Goal: Task Accomplishment & Management: Use online tool/utility

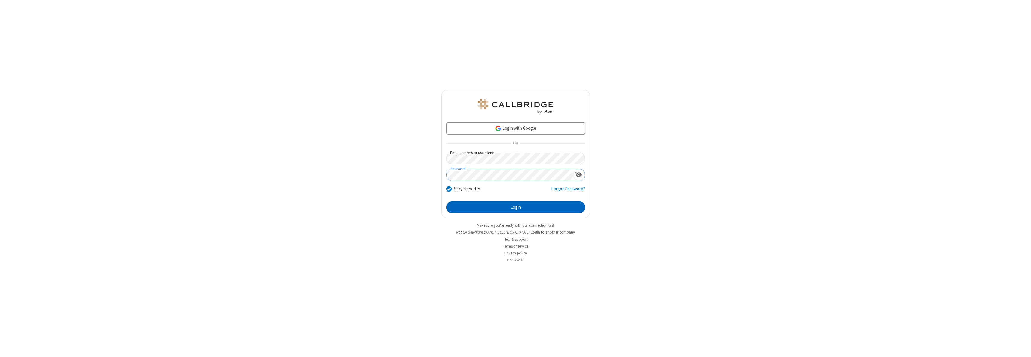
click at [515, 207] on button "Login" at bounding box center [515, 207] width 139 height 12
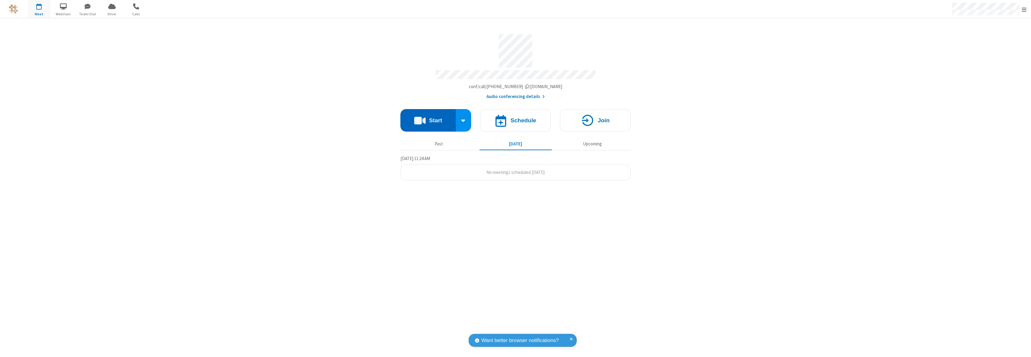
click at [428, 117] on button "Start" at bounding box center [427, 120] width 55 height 22
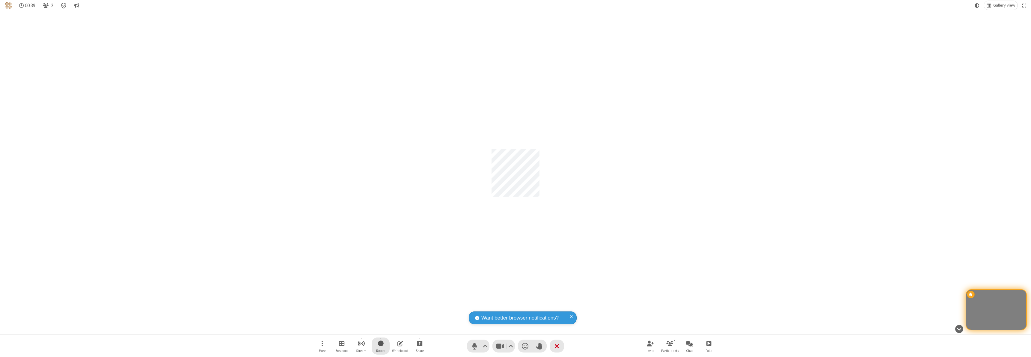
click at [381, 346] on span "Start recording" at bounding box center [381, 343] width 6 height 7
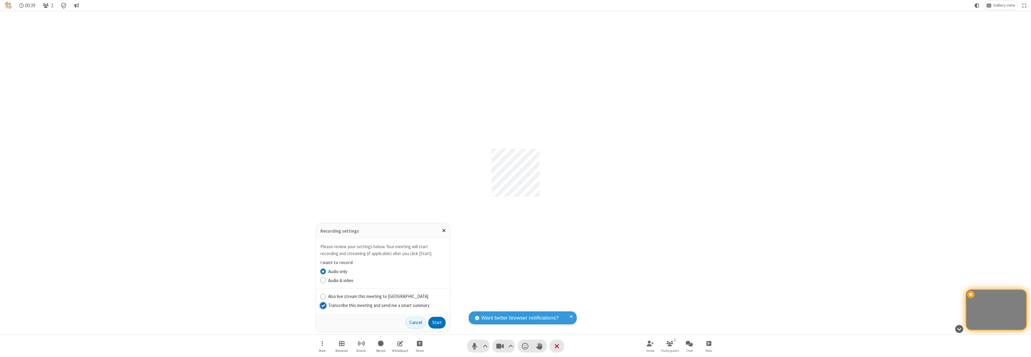
click at [323, 305] on input "Transcribe this meeting and send me a smart summary" at bounding box center [323, 305] width 6 height 6
click at [387, 280] on label "Audio & video" at bounding box center [386, 280] width 117 height 7
click at [326, 280] on input "Audio & video" at bounding box center [323, 280] width 6 height 6
click at [437, 322] on button "Start" at bounding box center [436, 323] width 17 height 12
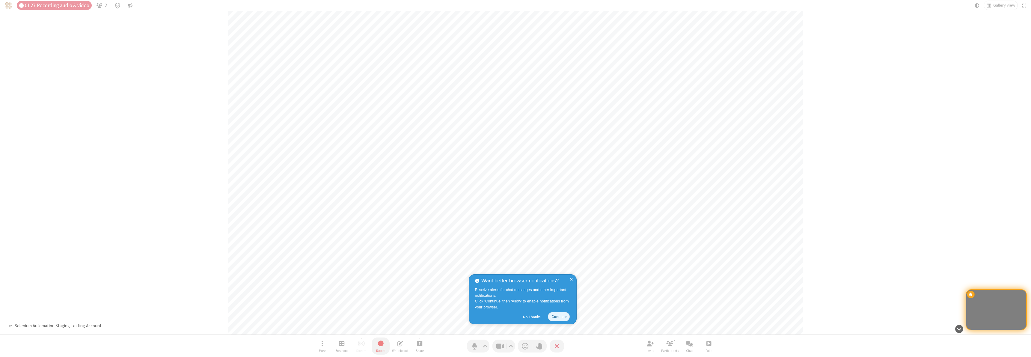
click at [381, 346] on span "Stop recording" at bounding box center [380, 343] width 7 height 7
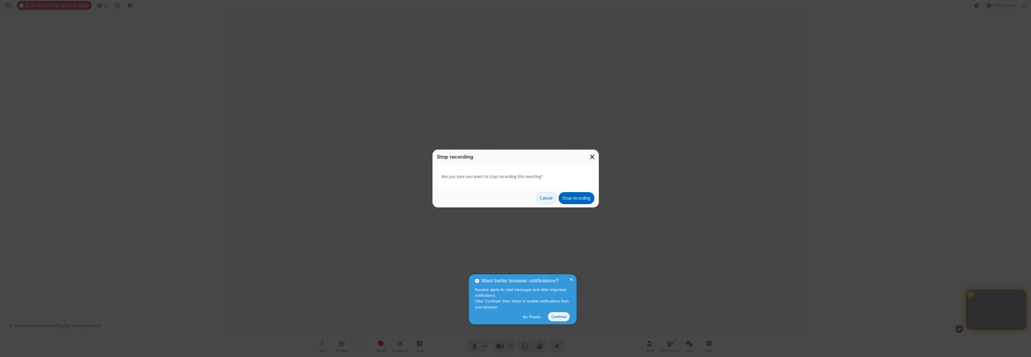
click at [576, 198] on button "Stop recording" at bounding box center [577, 198] width 36 height 12
